Goal: Task Accomplishment & Management: Manage account settings

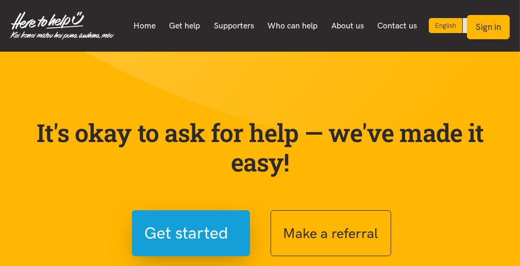
click at [502, 29] on button "Sign in" at bounding box center [488, 27] width 43 height 24
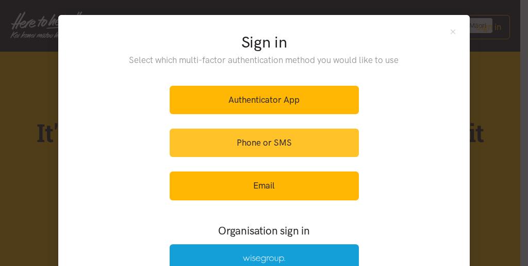
click at [262, 139] on link "Phone or SMS" at bounding box center [264, 142] width 189 height 28
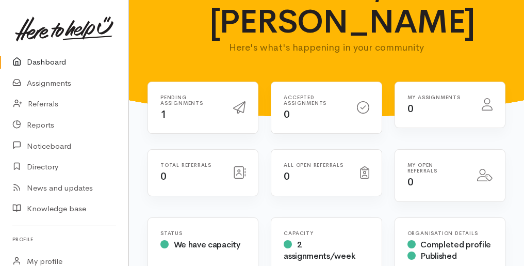
scroll to position [50, 0]
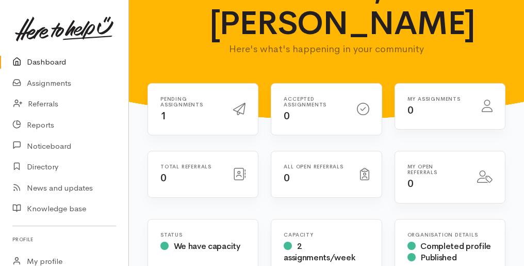
click at [196, 96] on div "Pending assignments 1" at bounding box center [190, 109] width 73 height 27
click at [245, 103] on icon at bounding box center [239, 109] width 12 height 12
click at [38, 100] on link "Referrals" at bounding box center [64, 103] width 128 height 21
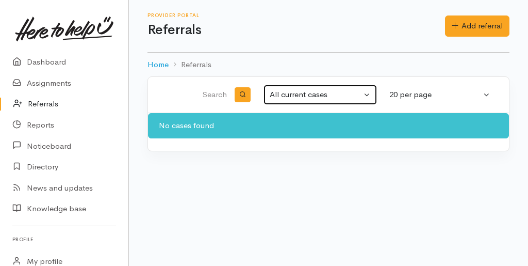
click at [302, 97] on div "All current cases" at bounding box center [316, 95] width 92 height 12
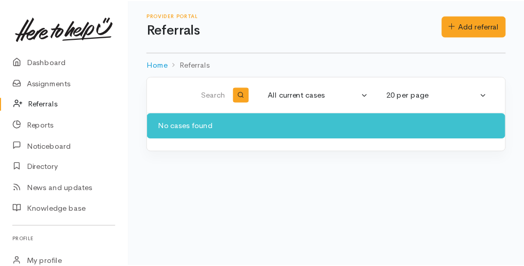
scroll to position [1, 0]
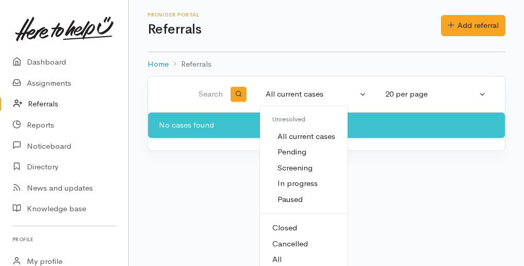
click at [291, 150] on span "Pending" at bounding box center [292, 152] width 29 height 12
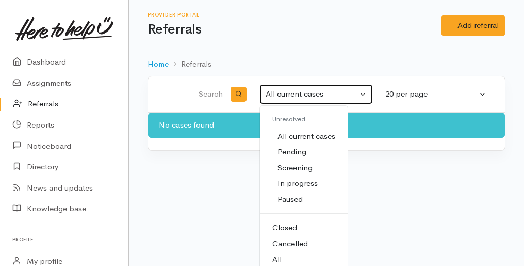
select select "Pending"
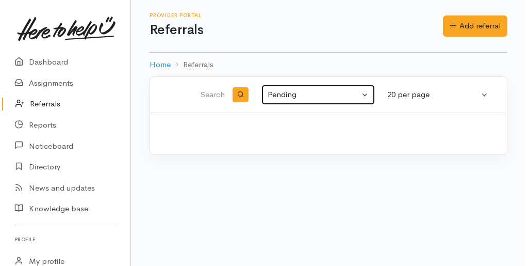
scroll to position [0, 0]
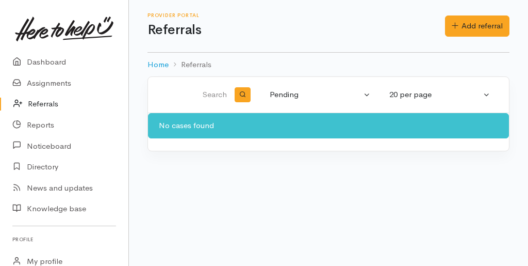
click at [289, 109] on div "All current cases Pending Screening In progress Paused Closed Cancelled All Pen…" at bounding box center [328, 95] width 361 height 36
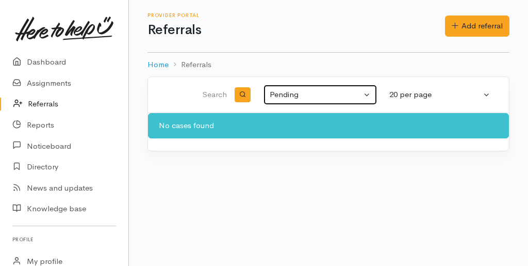
click at [301, 96] on div "Pending" at bounding box center [316, 95] width 92 height 12
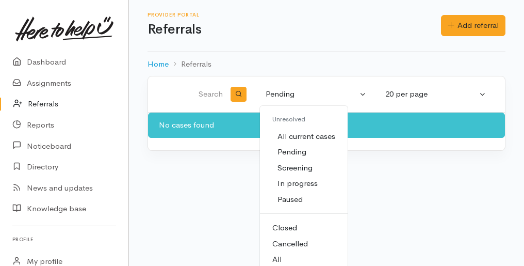
scroll to position [5, 0]
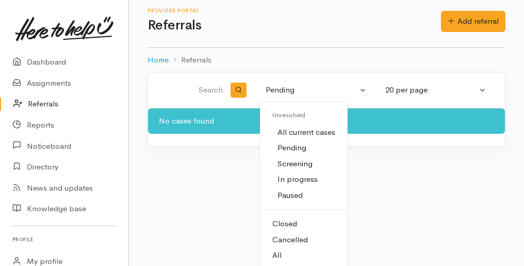
click at [289, 56] on ol "Home Referrals" at bounding box center [327, 60] width 358 height 24
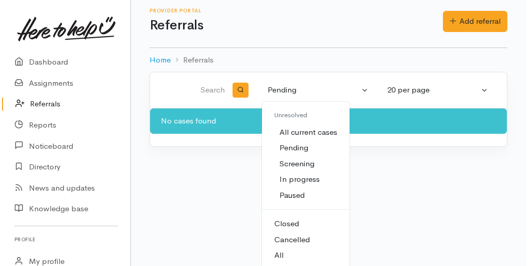
scroll to position [0, 0]
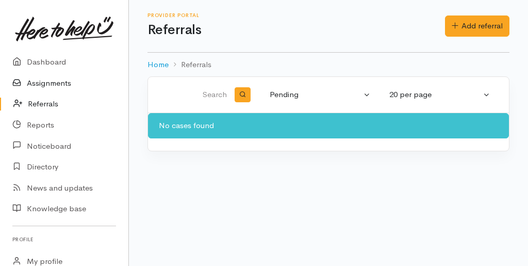
click at [35, 81] on link "Assignments" at bounding box center [64, 83] width 128 height 21
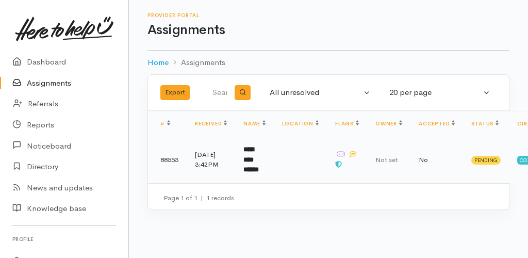
click at [314, 153] on td at bounding box center [300, 159] width 53 height 47
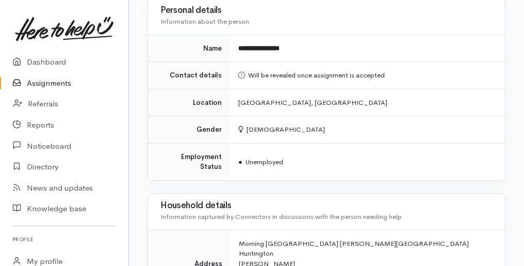
scroll to position [354, 0]
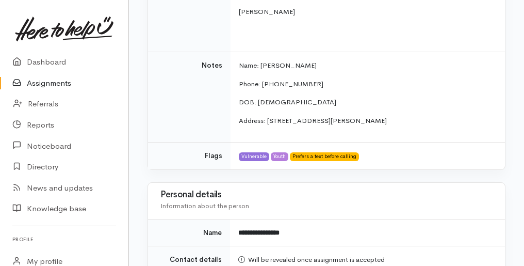
drag, startPoint x: 429, startPoint y: 115, endPoint x: 325, endPoint y: 117, distance: 104.2
click at [325, 117] on p "Address: [STREET_ADDRESS][PERSON_NAME]" at bounding box center [366, 121] width 254 height 10
copy p "Morning [GEOGRAPHIC_DATA] [PERSON_NAME][GEOGRAPHIC_DATA]"
click at [173, 105] on td "Notes" at bounding box center [189, 97] width 83 height 90
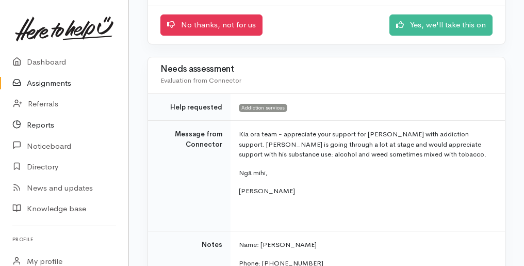
scroll to position [0, 0]
